Goal: Information Seeking & Learning: Learn about a topic

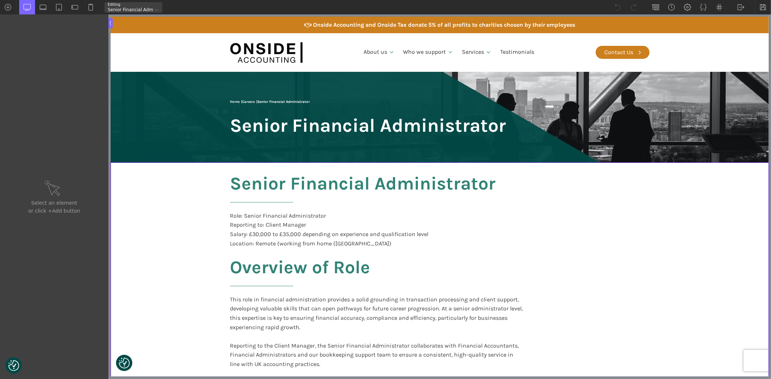
scroll to position [40, 0]
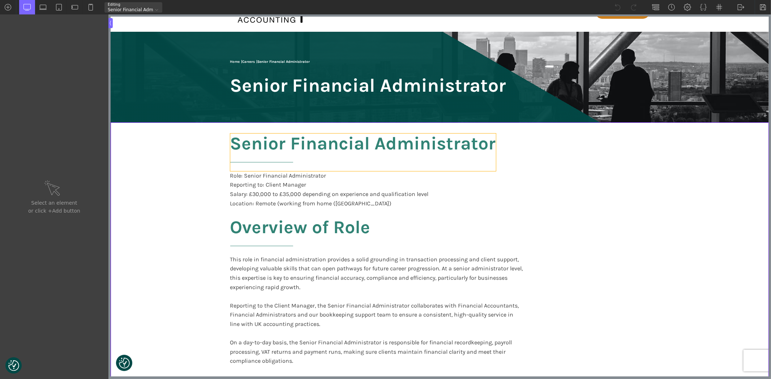
click at [303, 147] on h2 "Senior Financial Administrator" at bounding box center [363, 153] width 266 height 38
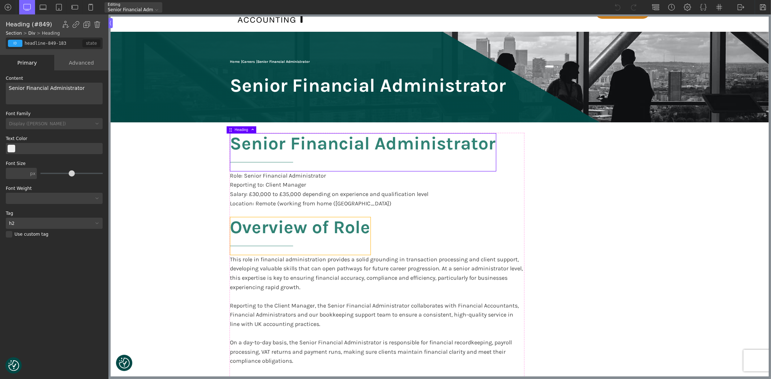
click at [305, 233] on h2 "Overview of Role" at bounding box center [300, 236] width 140 height 38
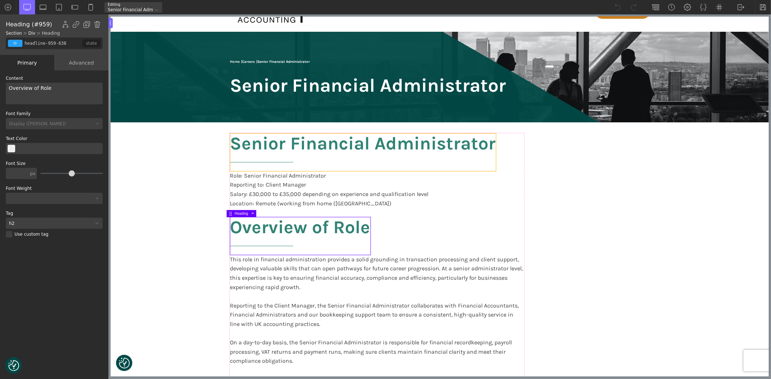
click at [308, 153] on h2 "Senior Financial Administrator" at bounding box center [363, 153] width 266 height 38
type input "headline-849-183"
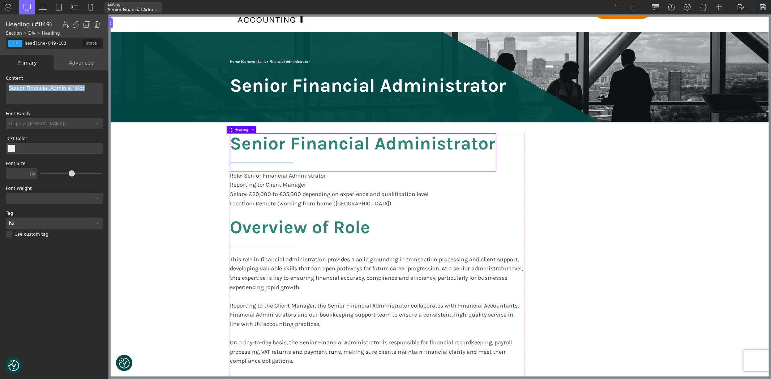
drag, startPoint x: 88, startPoint y: 84, endPoint x: 0, endPoint y: 81, distance: 88.2
click at [0, 81] on div "WP Grid Builder Stack Columns Vertically Page container (1200px) and below Less…" at bounding box center [54, 225] width 108 height 310
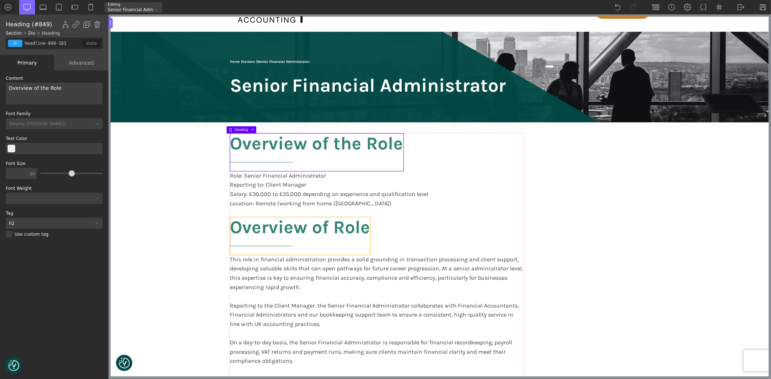
click at [292, 234] on h2 "Overview of Role" at bounding box center [300, 236] width 140 height 38
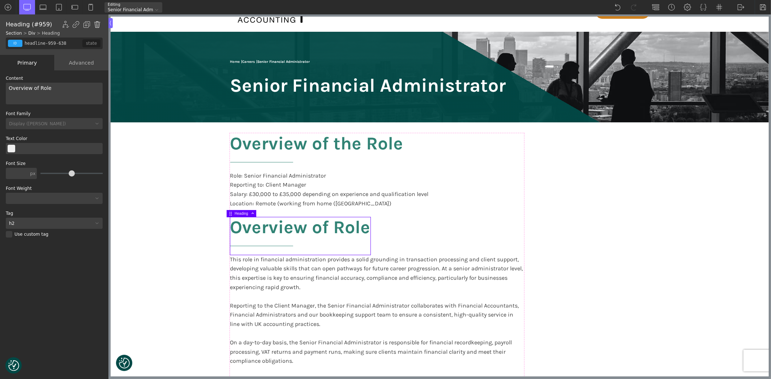
click at [96, 23] on img at bounding box center [97, 24] width 7 height 7
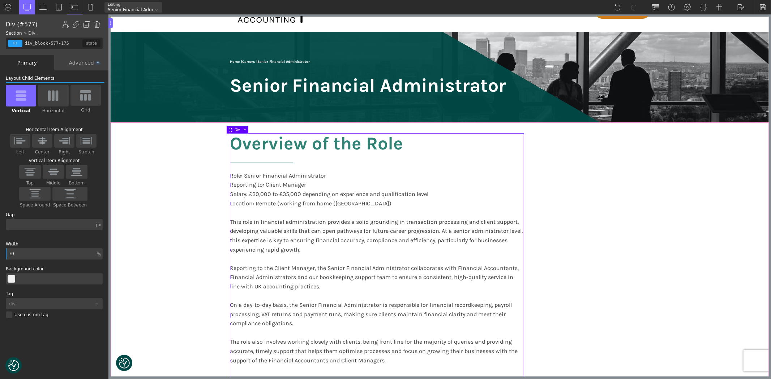
click at [636, 246] on div "Overview of the Role Role: Senior Financial Administrator Reporting to: Client …" at bounding box center [440, 285] width 434 height 326
type input "section-908-183"
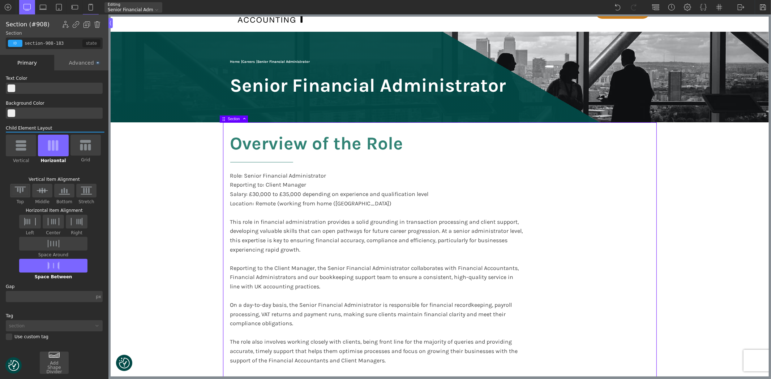
click at [688, 236] on section "Overview of the Role Role: Senior Financial Administrator Reporting to: Client …" at bounding box center [439, 285] width 658 height 326
click at [161, 193] on section "Overview of the Role Role: Senior Financial Administrator Reporting to: Client …" at bounding box center [439, 285] width 658 height 326
click at [712, 212] on section "Overview of the Role Role: Senior Financial Administrator Reporting to: Client …" at bounding box center [439, 285] width 658 height 326
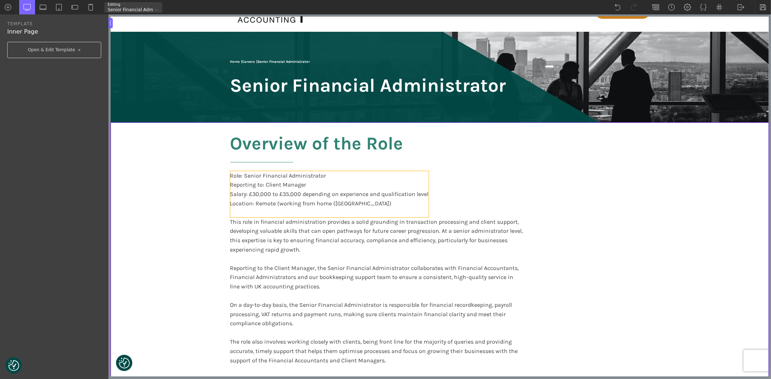
click at [327, 204] on div "Role: Senior Financial Administrator Reporting to: Client Manager Salary: £30,0…" at bounding box center [329, 194] width 198 height 46
type input "text_block-6-52"
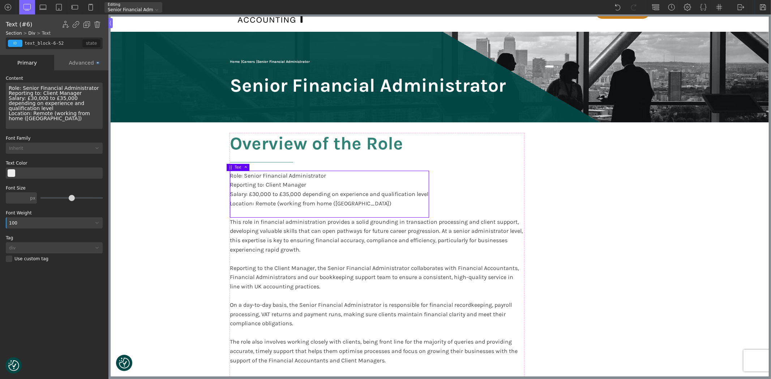
click at [51, 110] on div "Role: Senior Financial Administrator Reporting to: Client Manager Salary: £30,0…" at bounding box center [54, 106] width 97 height 46
click at [27, 116] on div "Role: Senior Financial Administrator Reporting to: Client Manager Salary: £30,0…" at bounding box center [54, 106] width 97 height 46
click at [13, 111] on div "Role: Senior Financial Administrator Reporting to: Client Manager Salary: £30,0…" at bounding box center [54, 106] width 97 height 46
click at [344, 234] on div "This role in financial administration provides a solid grounding in transaction…" at bounding box center [376, 332] width 293 height 231
type input "text_block-958-638"
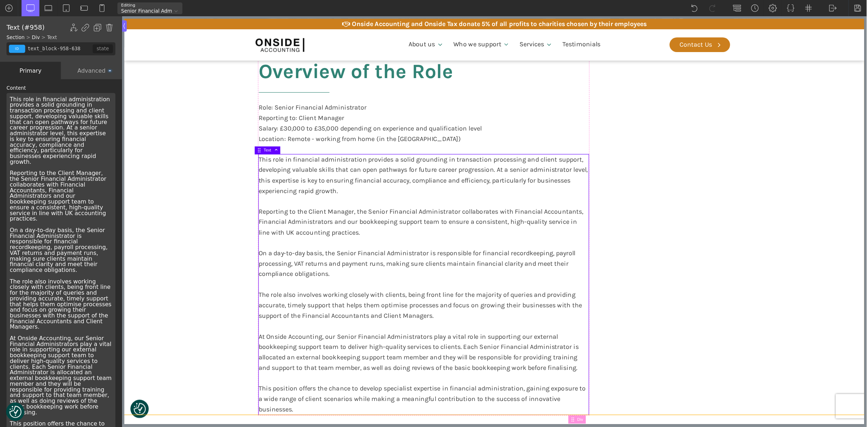
scroll to position [0, 0]
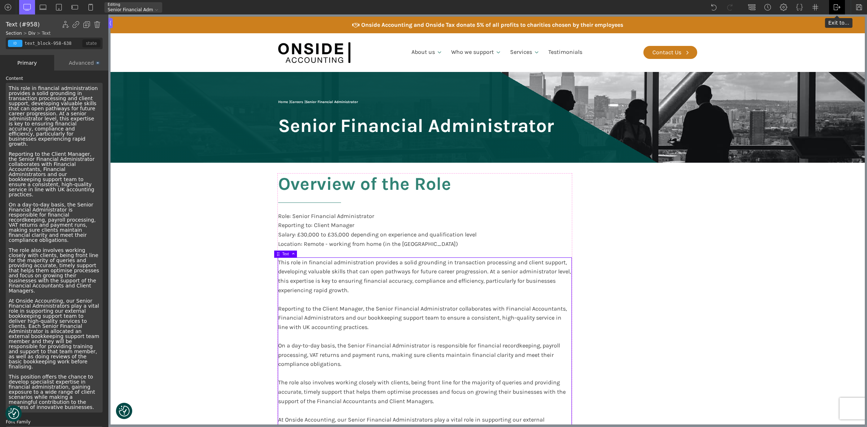
click at [770, 7] on img at bounding box center [836, 7] width 7 height 7
click at [770, 18] on link "WP Admin" at bounding box center [844, 19] width 31 height 12
click at [770, 6] on img at bounding box center [859, 7] width 7 height 7
